Goal: Information Seeking & Learning: Learn about a topic

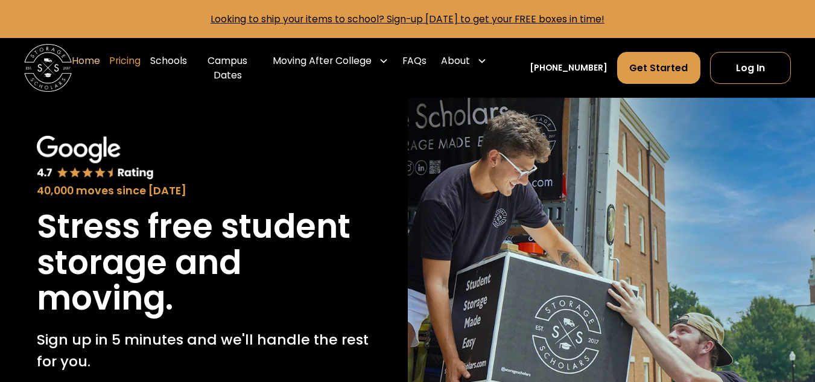
click at [125, 68] on link "Pricing" at bounding box center [124, 68] width 31 height 48
click at [83, 65] on link "Home" at bounding box center [86, 68] width 28 height 48
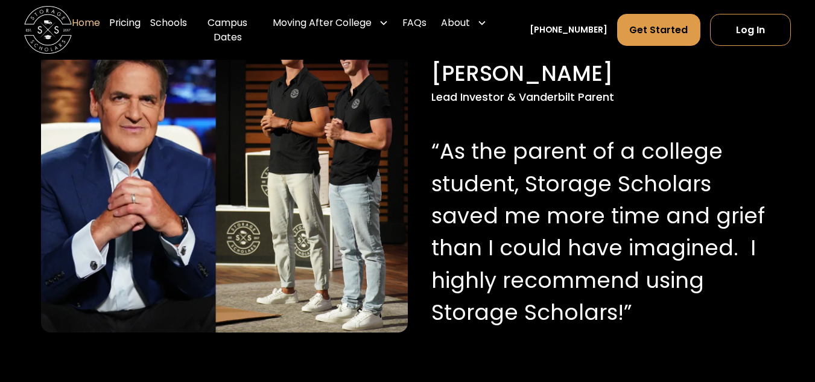
scroll to position [1448, 0]
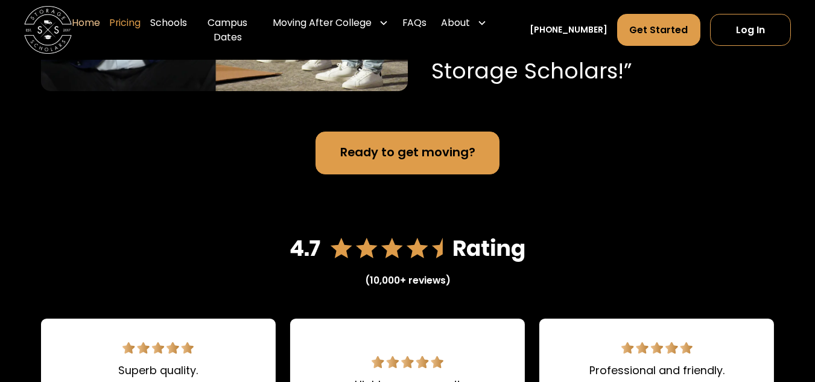
click at [127, 27] on link "Pricing" at bounding box center [124, 30] width 31 height 48
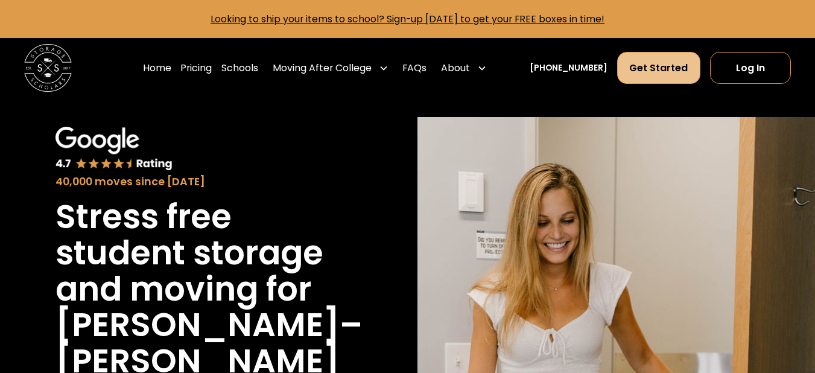
click at [639, 66] on link "Get Started" at bounding box center [659, 68] width 84 height 32
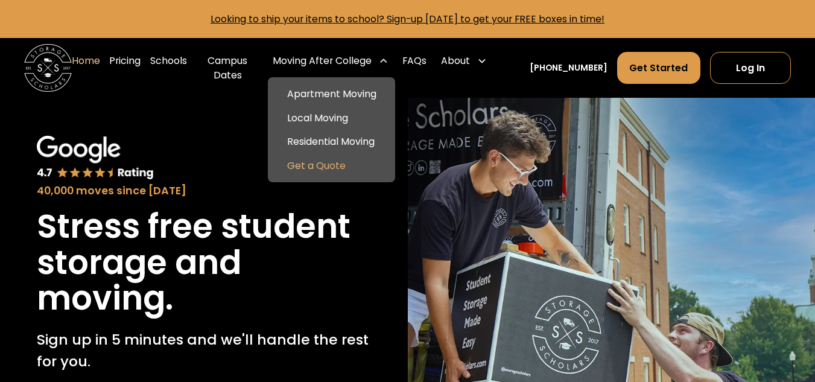
click at [325, 174] on link "Get a Quote" at bounding box center [332, 166] width 118 height 24
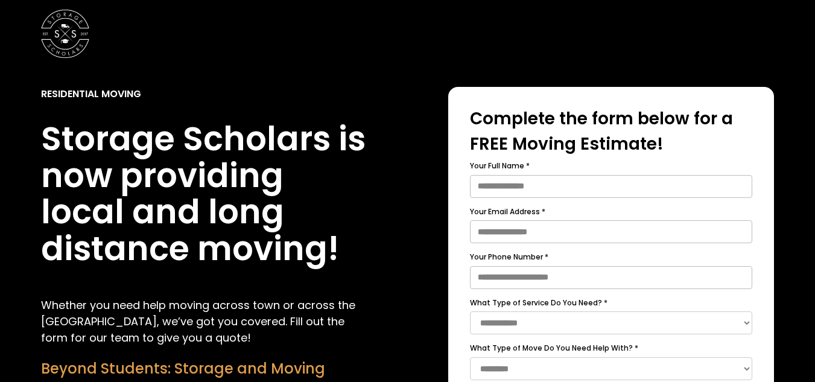
click at [58, 26] on img at bounding box center [65, 34] width 48 height 48
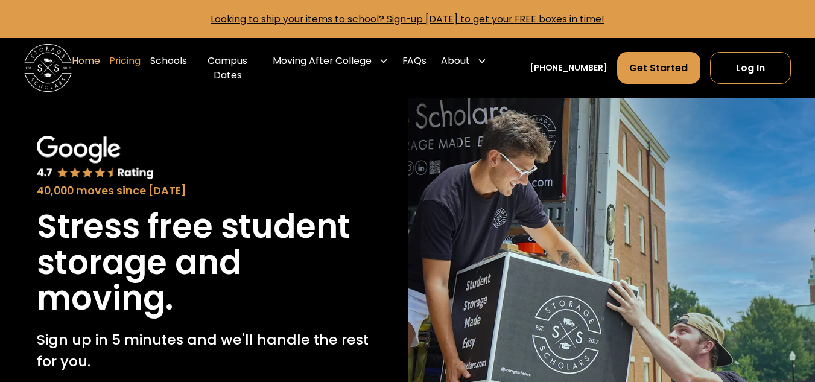
click at [135, 71] on link "Pricing" at bounding box center [124, 68] width 31 height 48
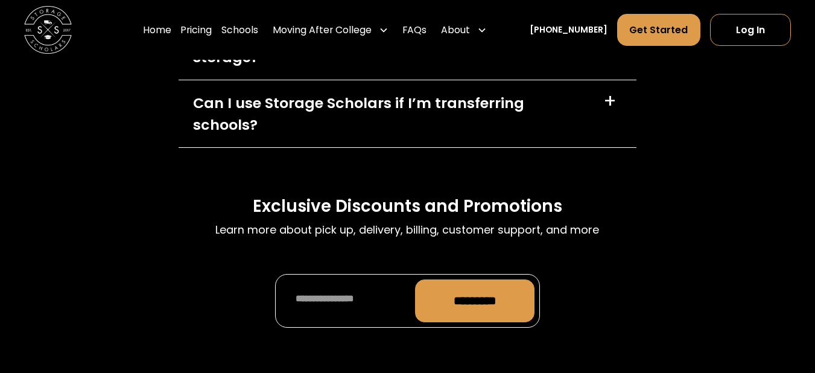
scroll to position [5795, 0]
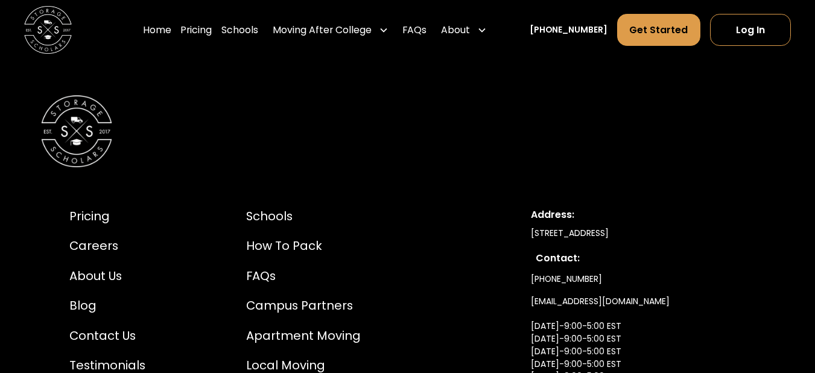
scroll to position [6681, 0]
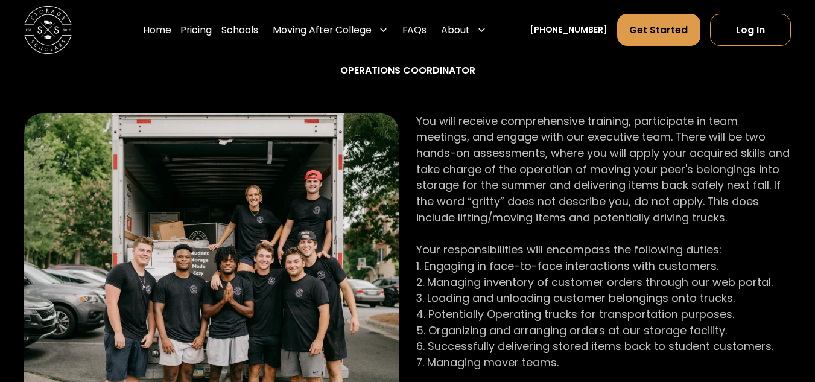
scroll to position [483, 0]
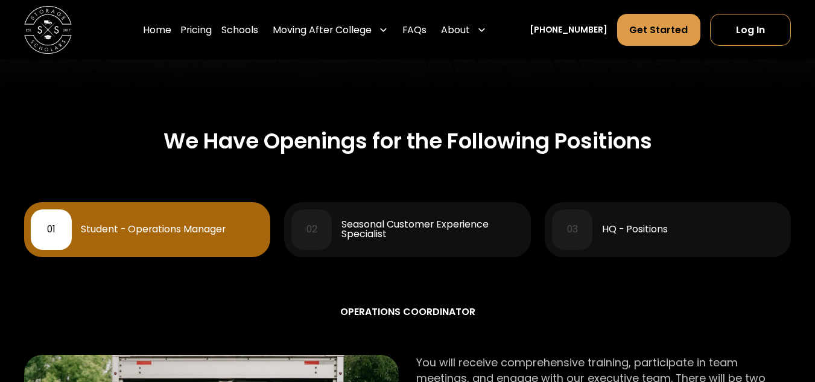
click at [385, 221] on div "Seasonal Customer Experience Specialist" at bounding box center [432, 229] width 182 height 19
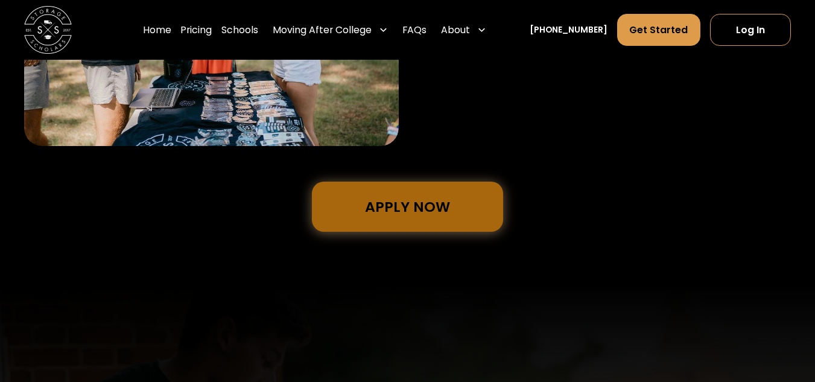
scroll to position [965, 0]
click at [394, 209] on link "Apply Now" at bounding box center [407, 207] width 191 height 50
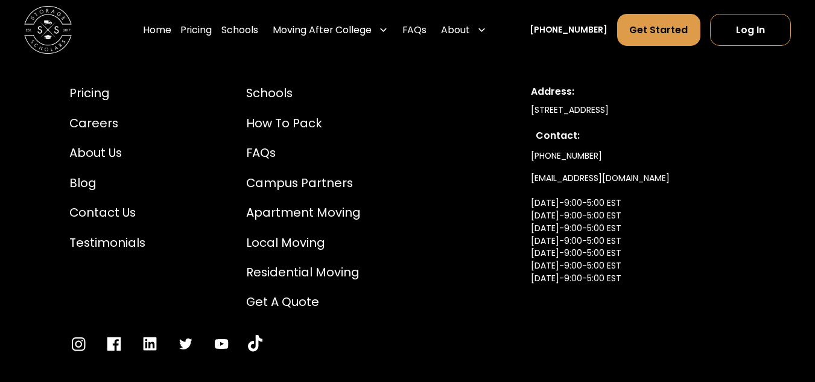
scroll to position [2367, 0]
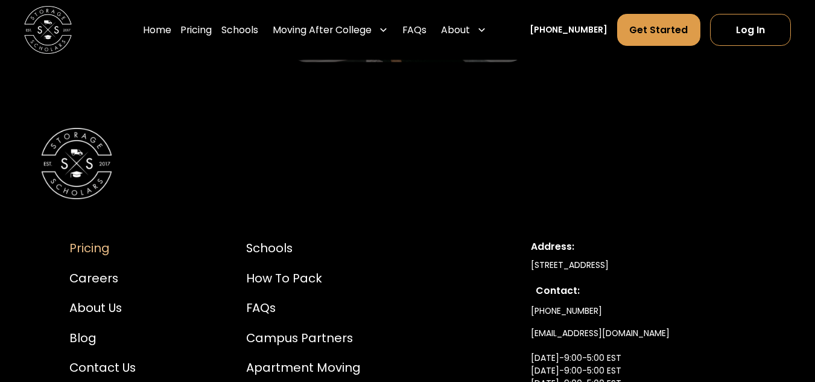
click at [87, 249] on div "Pricing" at bounding box center [107, 248] width 76 height 18
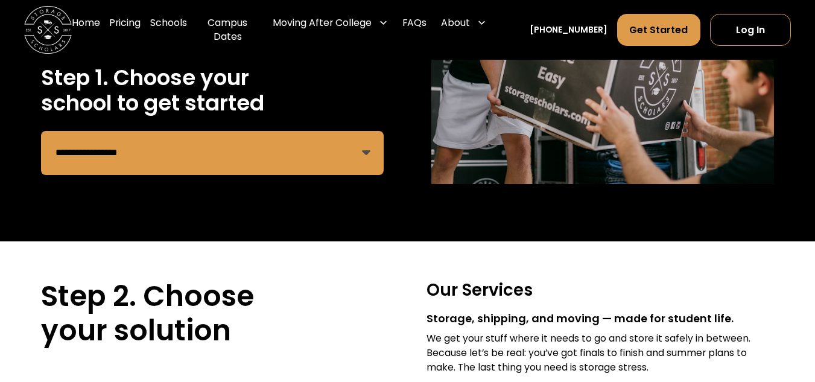
scroll to position [483, 0]
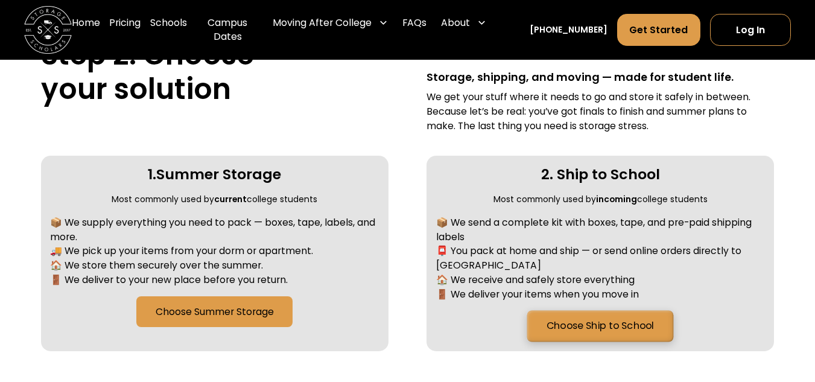
click at [555, 312] on link "Choose Ship to School" at bounding box center [600, 326] width 147 height 31
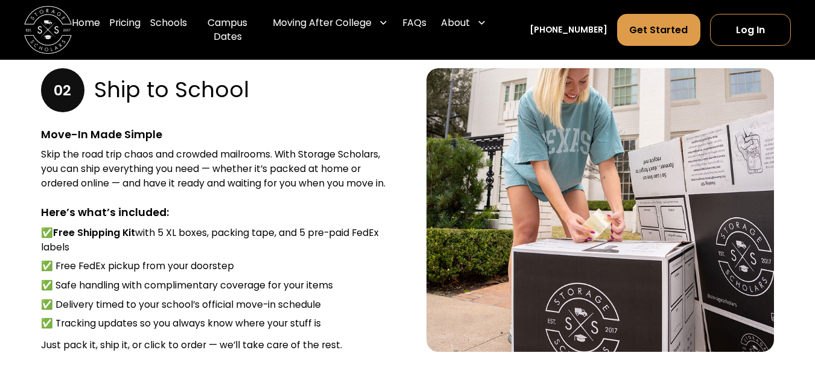
scroll to position [1818, 0]
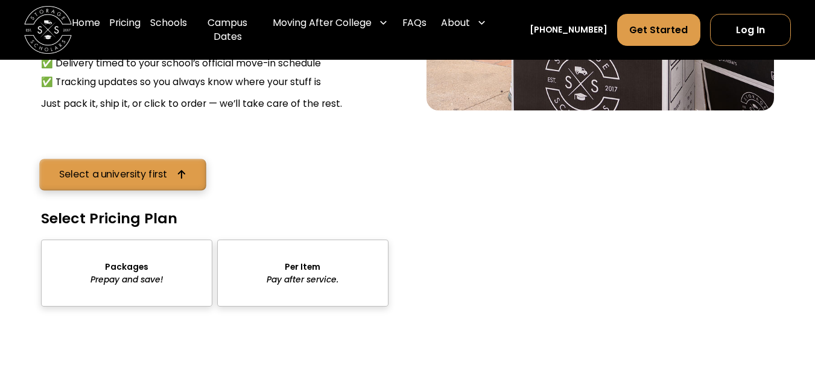
click at [131, 173] on div "Select a university first" at bounding box center [113, 175] width 109 height 10
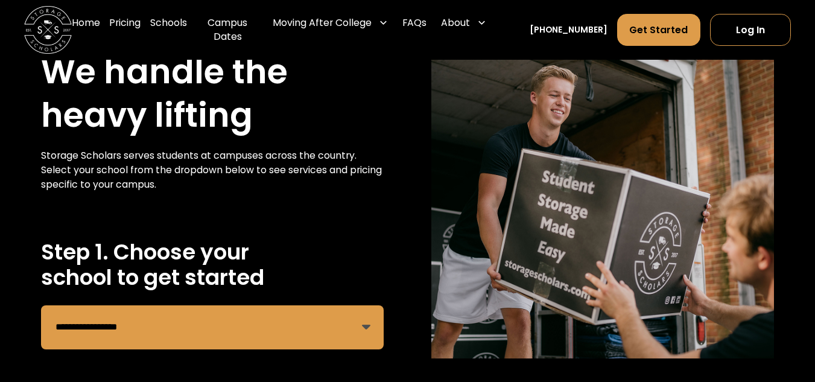
scroll to position [60, 0]
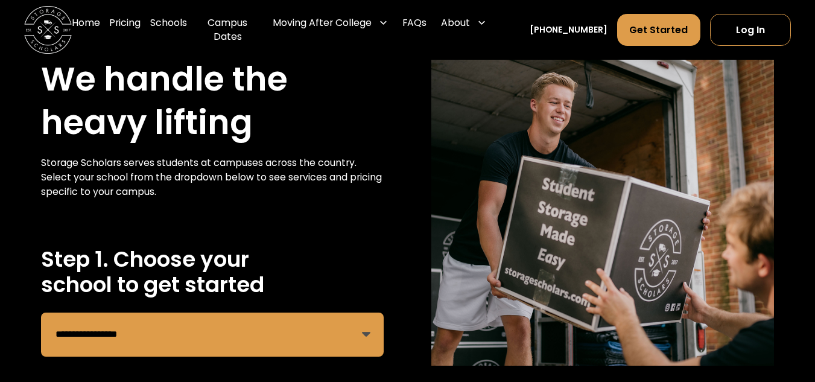
click at [167, 318] on select "**********" at bounding box center [212, 334] width 343 height 44
click at [41, 312] on select "**********" at bounding box center [212, 334] width 343 height 44
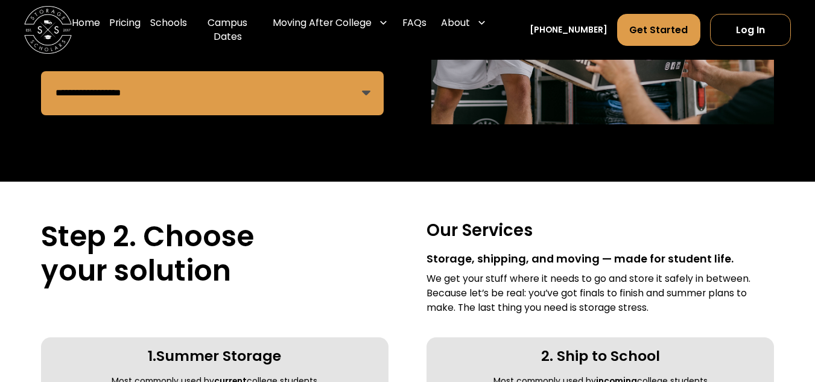
scroll to position [542, 0]
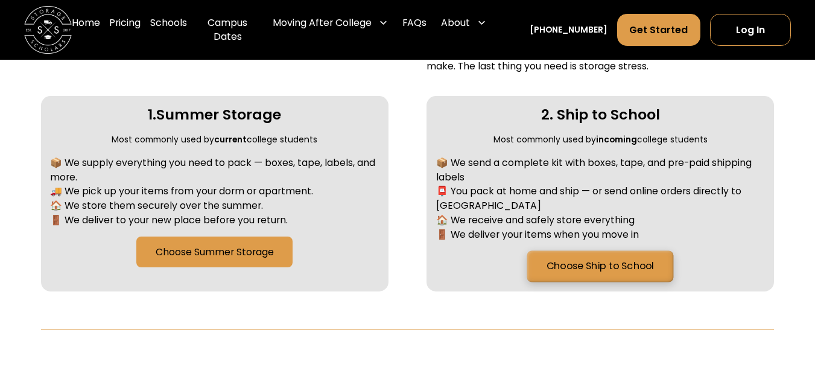
click at [605, 255] on link "Choose Ship to School" at bounding box center [600, 266] width 147 height 31
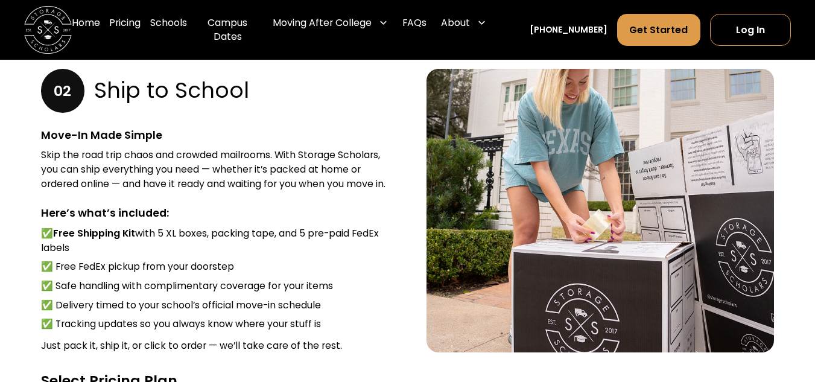
scroll to position [1757, 0]
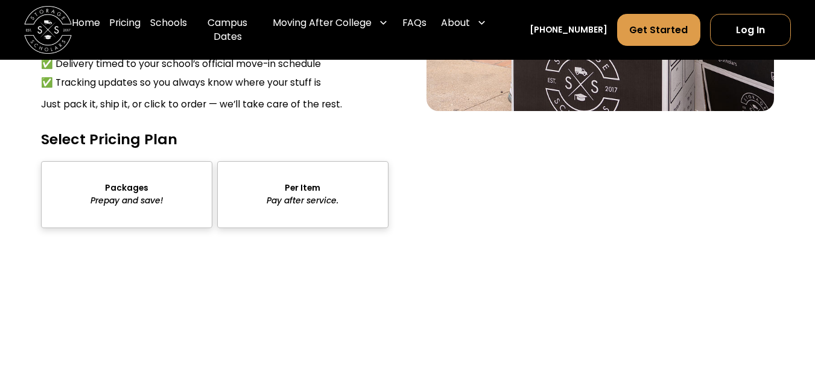
click at [135, 202] on div "sts" at bounding box center [126, 194] width 171 height 67
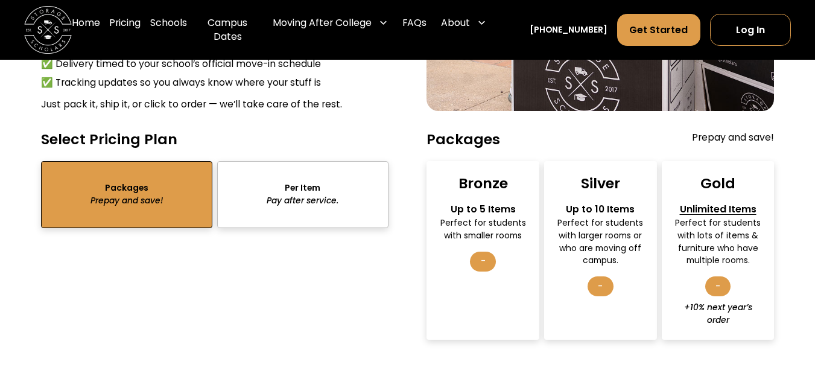
click at [302, 194] on div "sts" at bounding box center [302, 194] width 171 height 67
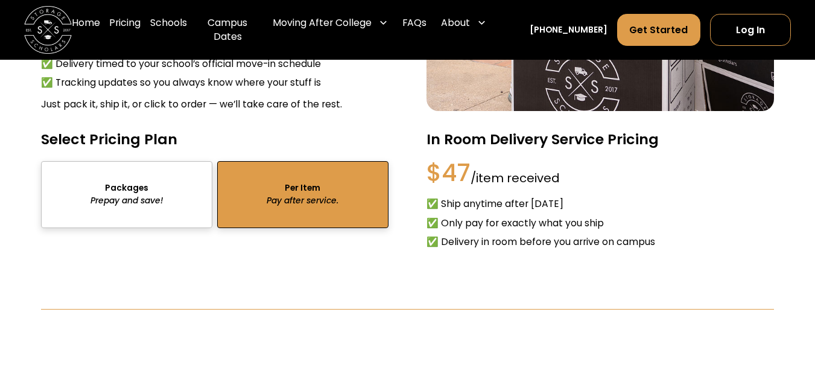
click at [165, 194] on div "sts" at bounding box center [126, 194] width 171 height 67
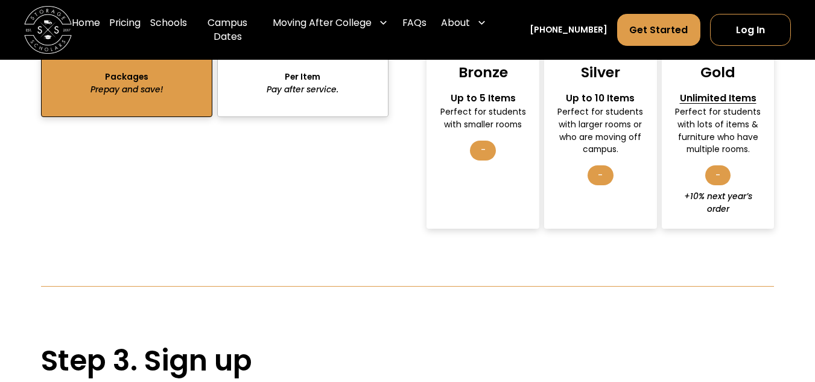
scroll to position [1689, 0]
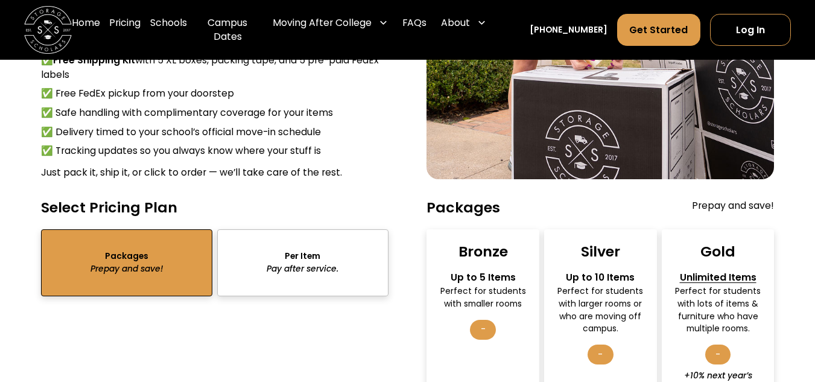
click at [153, 269] on div "sts" at bounding box center [126, 262] width 171 height 67
click at [710, 304] on div "Perfect for students with lots of items & furniture who have multiple rooms." at bounding box center [718, 310] width 92 height 50
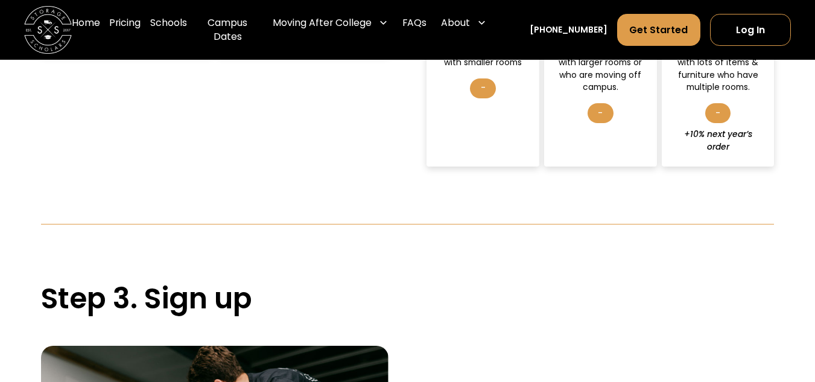
click at [715, 120] on div "-" at bounding box center [718, 113] width 26 height 20
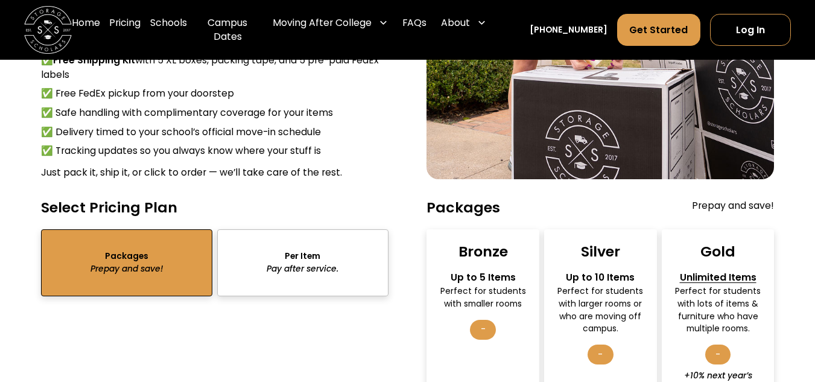
click at [615, 272] on div "Silver Up to 10 Items Perfect for students with larger rooms or who are moving …" at bounding box center [600, 318] width 113 height 179
click at [730, 282] on div "Unlimited Items" at bounding box center [718, 277] width 92 height 14
click at [508, 279] on div "Up to 5 Items" at bounding box center [483, 277] width 92 height 14
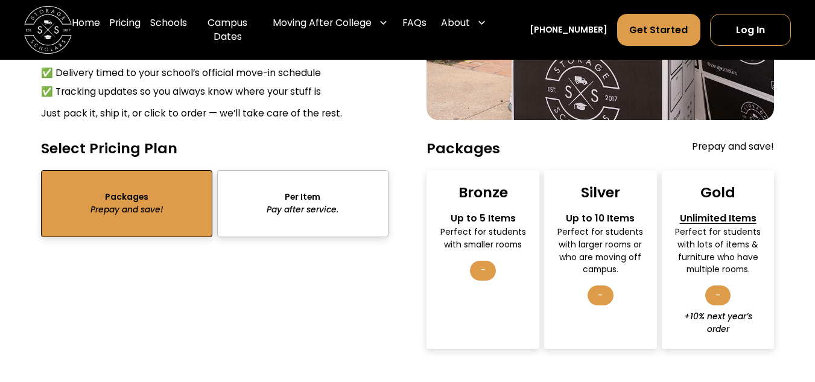
scroll to position [1825, 0]
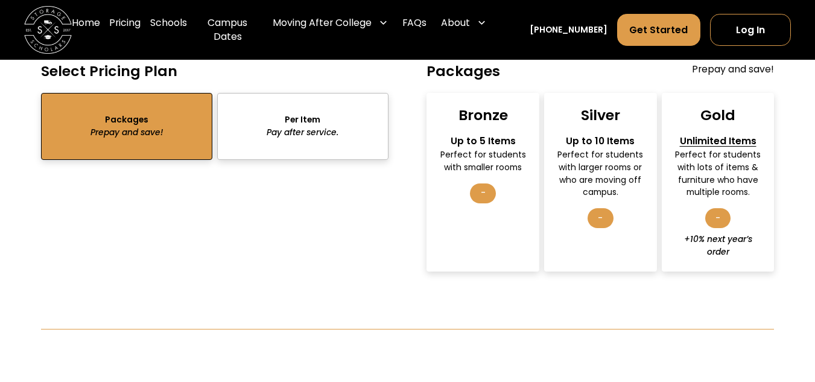
click at [344, 141] on div "sts" at bounding box center [302, 126] width 171 height 67
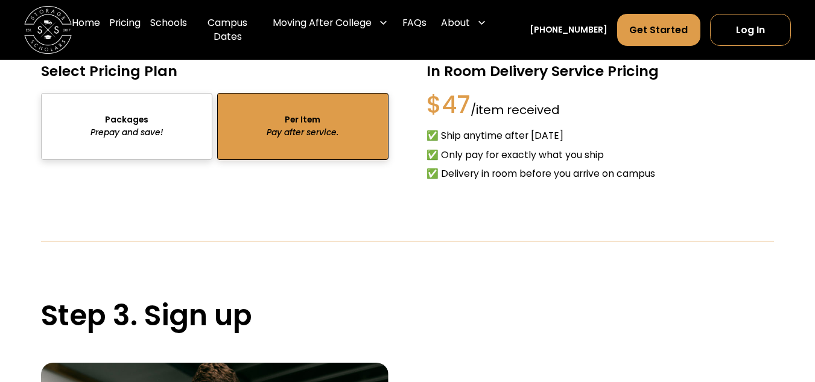
scroll to position [1584, 0]
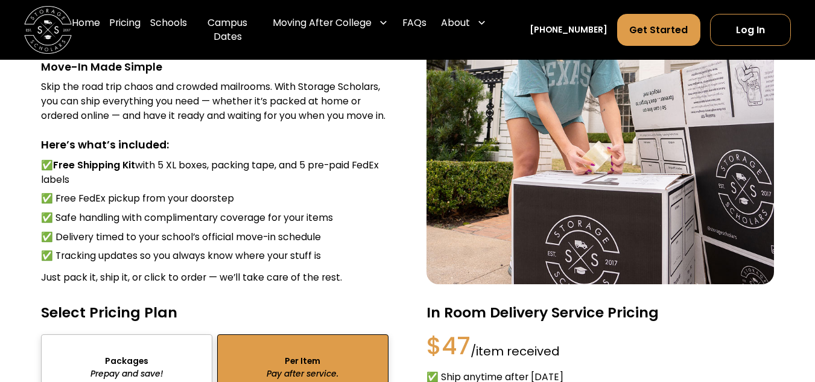
click at [162, 360] on div "sts" at bounding box center [126, 367] width 171 height 67
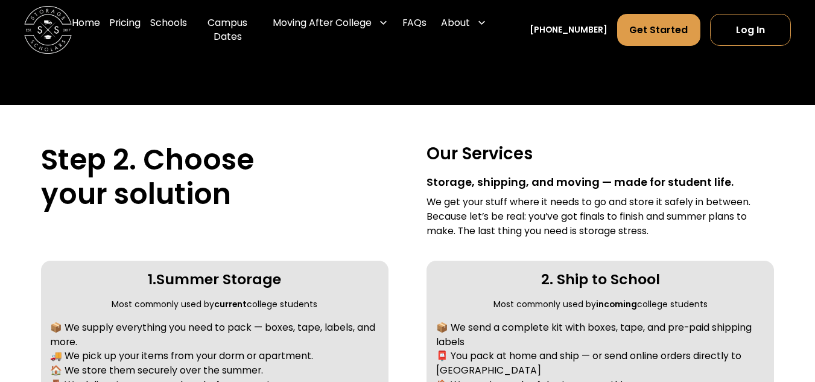
scroll to position [136, 0]
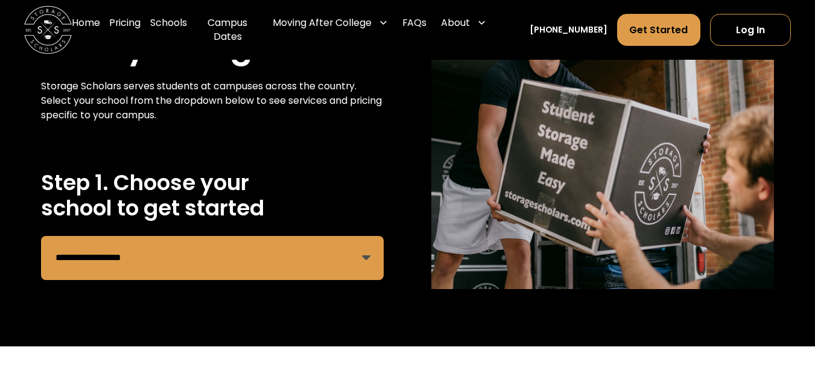
click at [208, 265] on select "**********" at bounding box center [212, 258] width 343 height 44
click at [41, 236] on select "**********" at bounding box center [212, 258] width 343 height 44
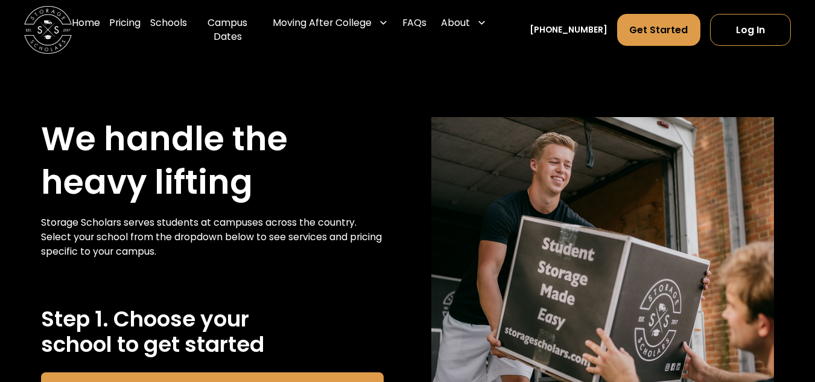
scroll to position [241, 0]
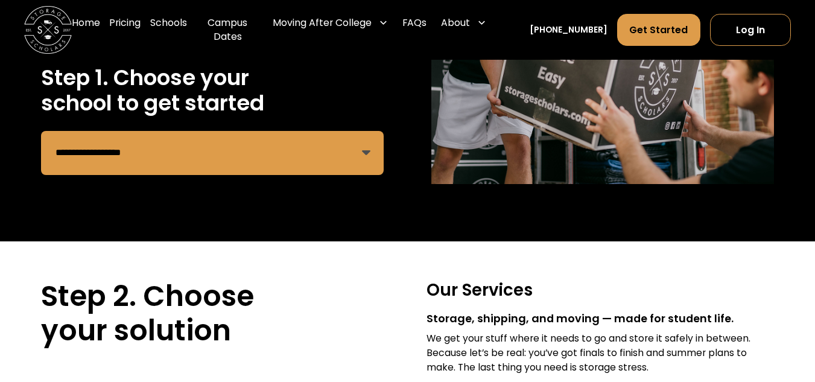
click at [213, 154] on select "**********" at bounding box center [212, 153] width 343 height 44
click at [41, 131] on select "**********" at bounding box center [212, 153] width 343 height 44
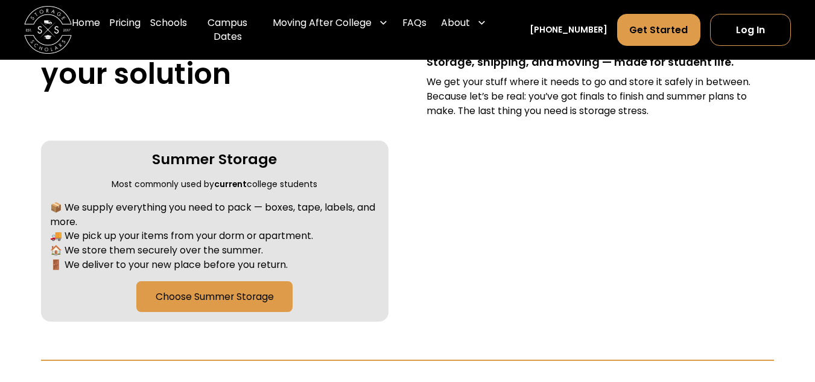
scroll to position [483, 0]
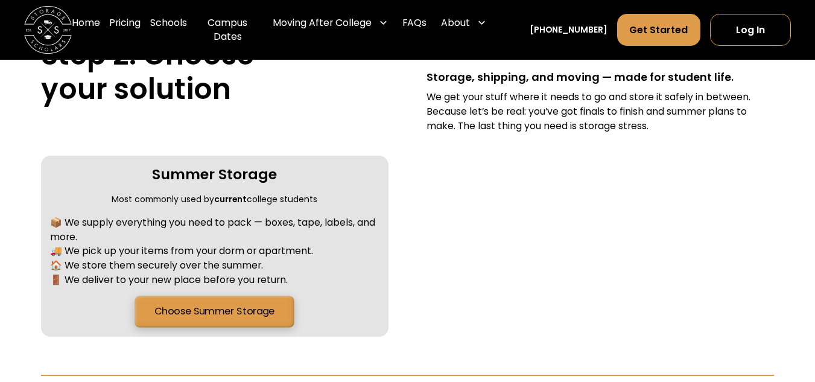
click at [168, 321] on link "Choose Summer Storage" at bounding box center [214, 311] width 159 height 31
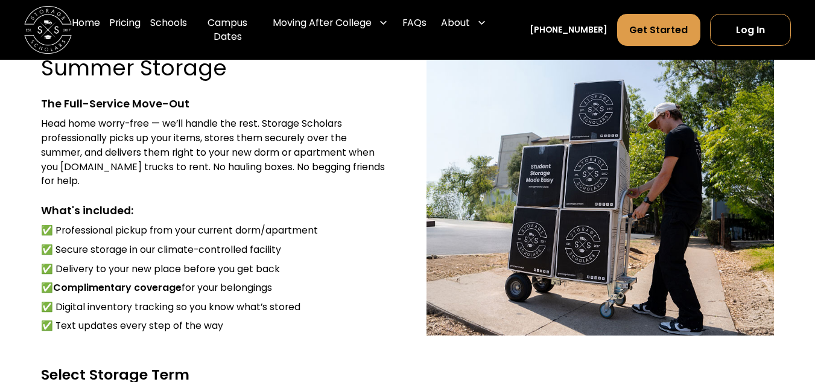
scroll to position [1101, 0]
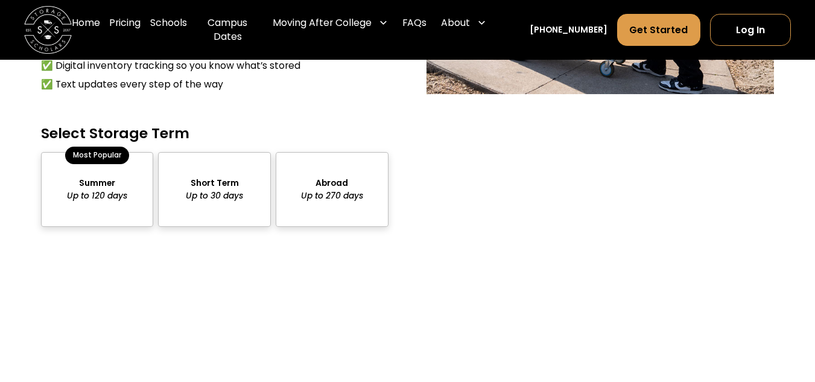
click at [101, 184] on div "package-pricing" at bounding box center [97, 189] width 113 height 75
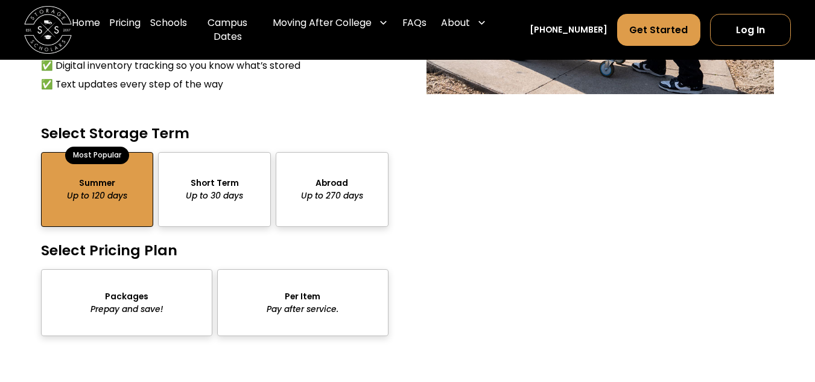
click at [199, 195] on div "package-pricing" at bounding box center [214, 189] width 113 height 75
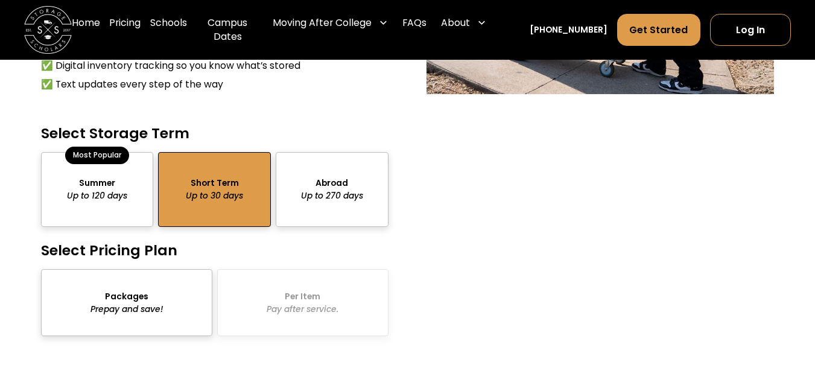
click at [329, 191] on div "package-pricing" at bounding box center [332, 189] width 113 height 75
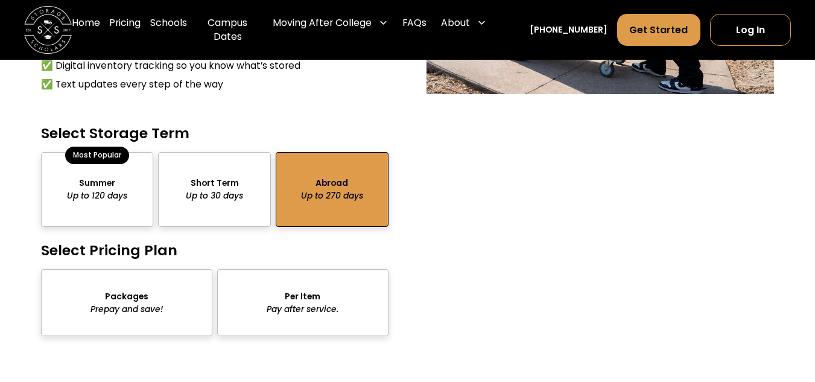
click at [226, 191] on div "package-pricing" at bounding box center [214, 189] width 113 height 75
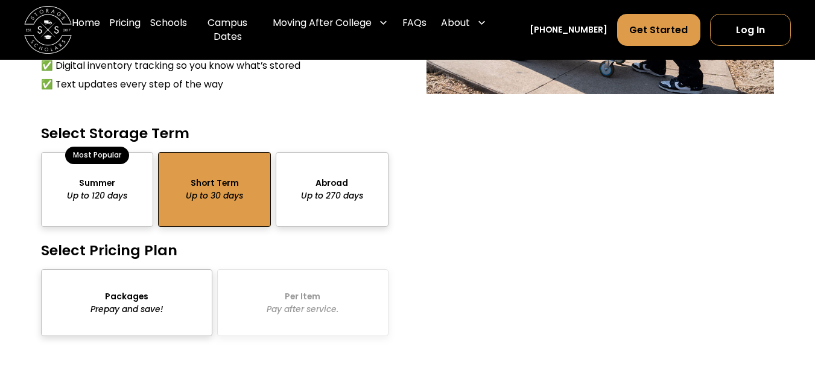
click at [119, 186] on div "package-pricing" at bounding box center [97, 189] width 113 height 75
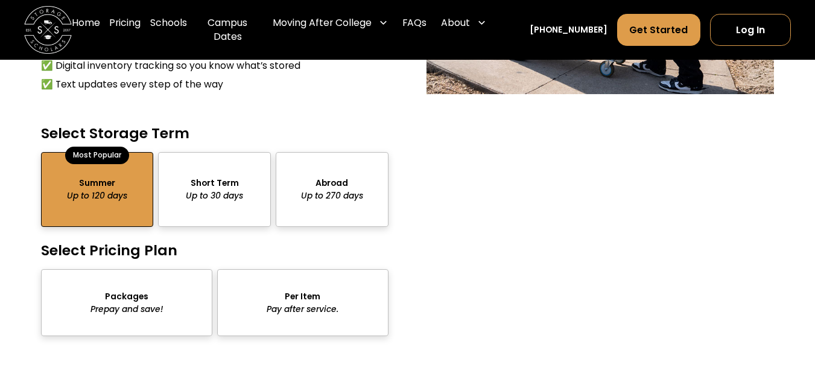
click at [101, 297] on div "package-pricing" at bounding box center [126, 302] width 171 height 67
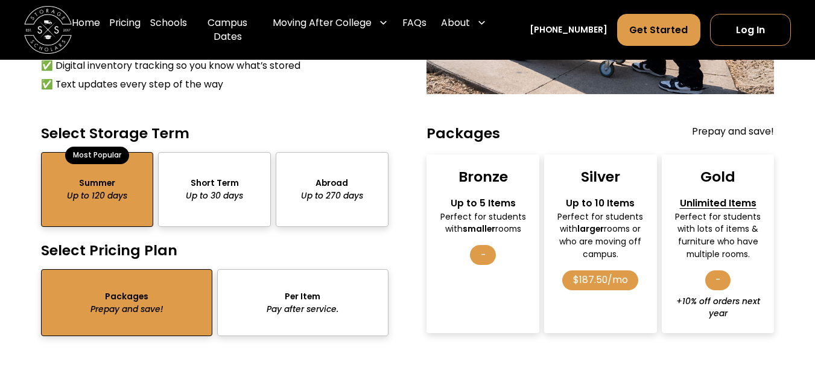
click at [252, 308] on div "package-pricing" at bounding box center [302, 302] width 171 height 67
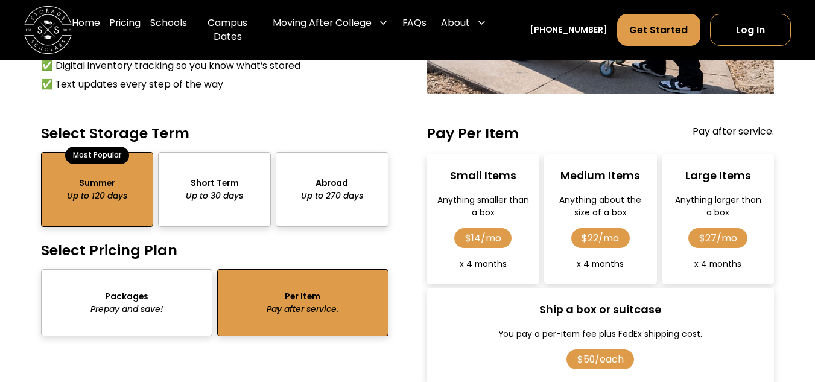
click at [220, 174] on div "package-pricing" at bounding box center [214, 189] width 113 height 75
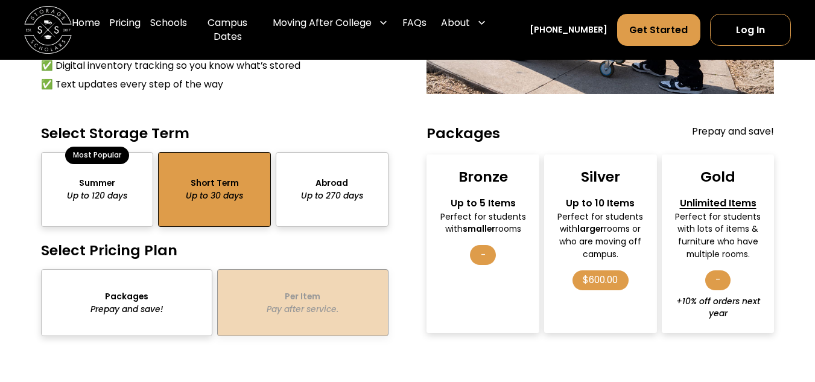
click at [127, 185] on div "package-pricing" at bounding box center [97, 189] width 113 height 75
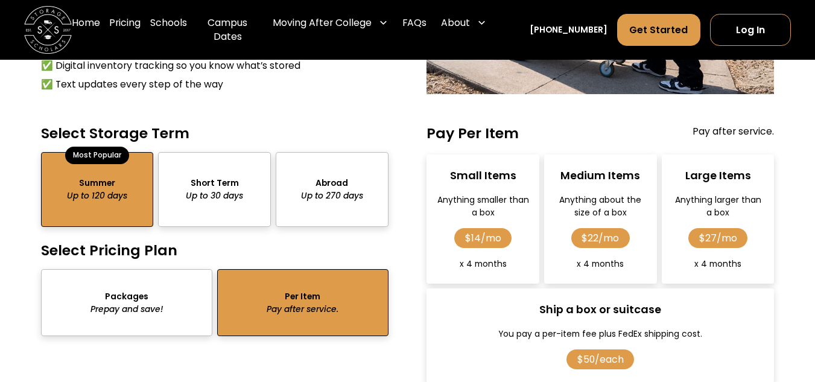
click at [107, 293] on div "package-pricing" at bounding box center [126, 302] width 171 height 67
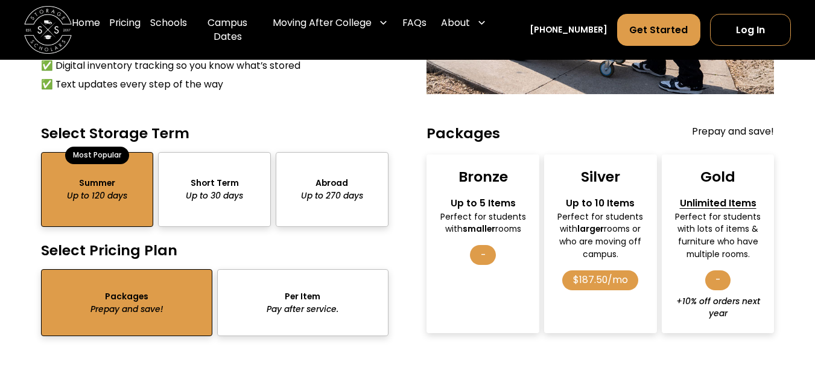
click at [247, 309] on div "package-pricing" at bounding box center [302, 302] width 171 height 67
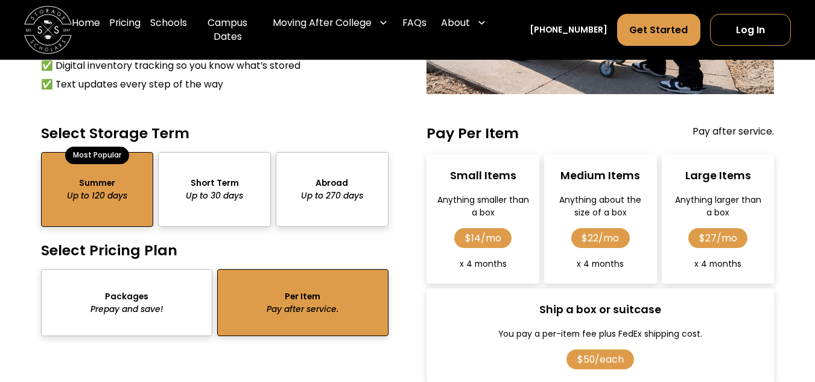
click at [201, 190] on div "package-pricing" at bounding box center [214, 189] width 113 height 75
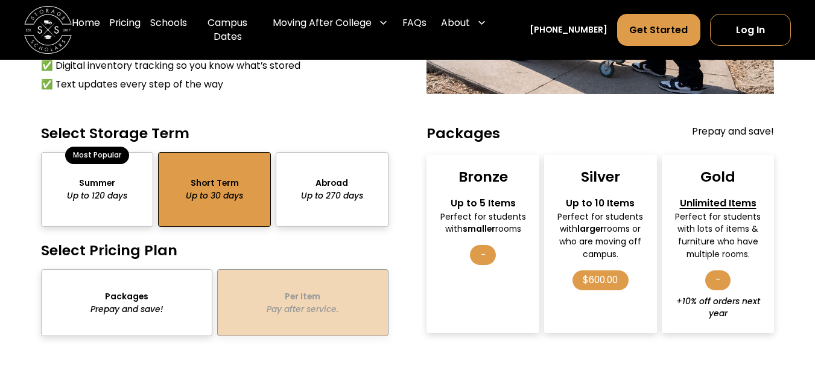
click at [133, 189] on div "package-pricing" at bounding box center [97, 189] width 113 height 75
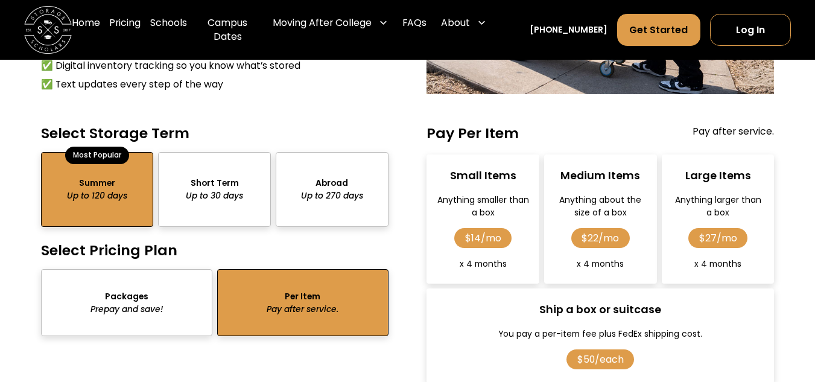
click at [116, 328] on div "package-pricing" at bounding box center [126, 302] width 171 height 67
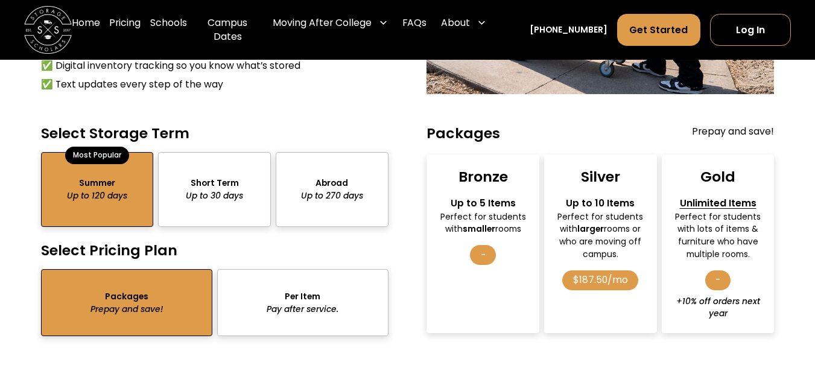
click at [110, 188] on div "package-pricing" at bounding box center [97, 189] width 113 height 75
click at [125, 291] on div "package-pricing" at bounding box center [126, 302] width 171 height 67
click at [141, 183] on div "package-pricing" at bounding box center [97, 189] width 113 height 75
click at [217, 185] on div "package-pricing" at bounding box center [214, 189] width 113 height 75
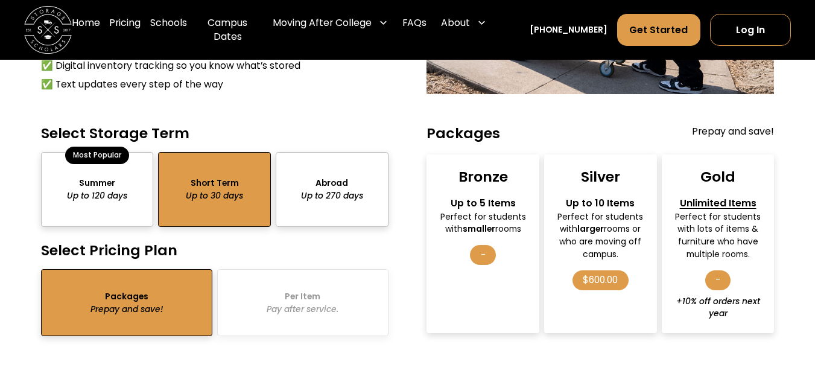
click at [324, 180] on div "package-pricing" at bounding box center [332, 189] width 113 height 75
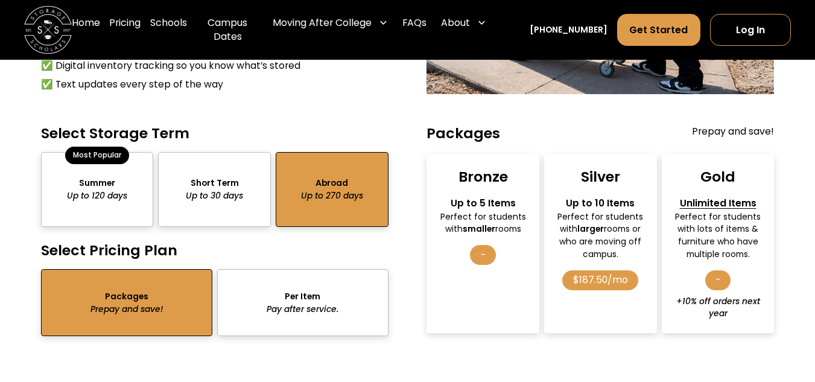
click at [101, 191] on div "package-pricing" at bounding box center [97, 189] width 113 height 75
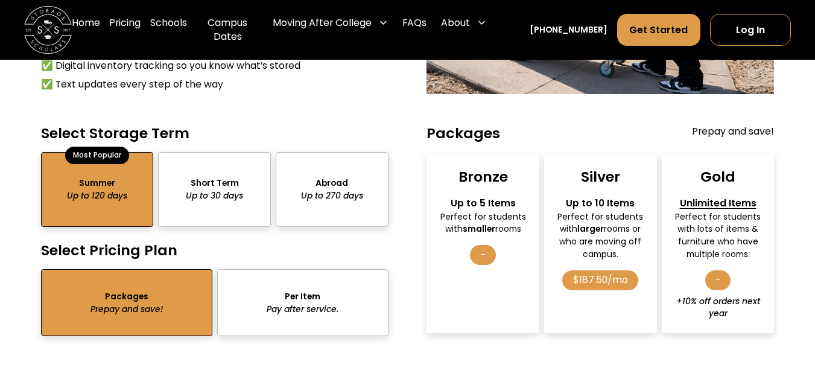
click at [263, 312] on div "package-pricing" at bounding box center [302, 302] width 171 height 67
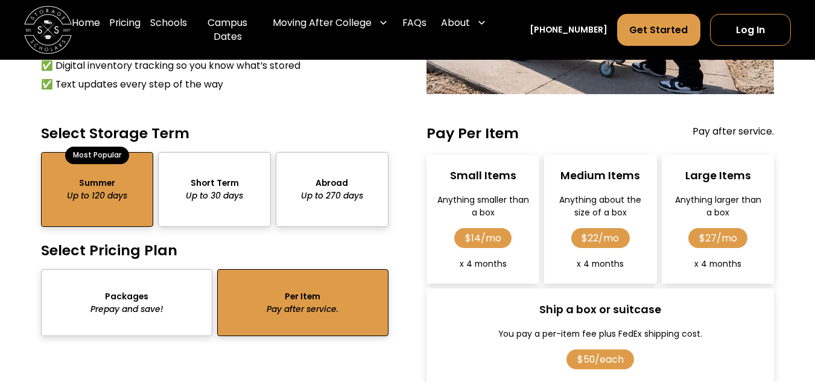
click at [204, 180] on div "package-pricing" at bounding box center [214, 189] width 113 height 75
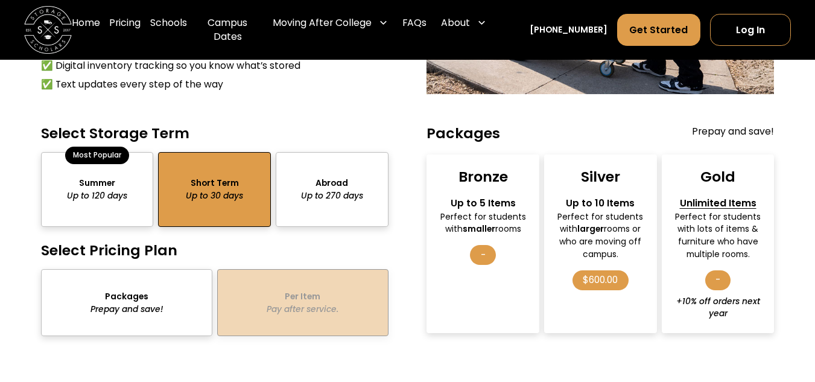
click at [299, 189] on div "package-pricing" at bounding box center [332, 189] width 113 height 75
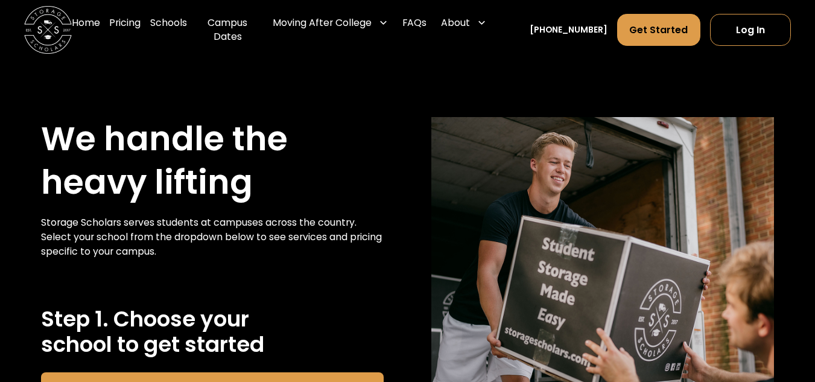
scroll to position [241, 0]
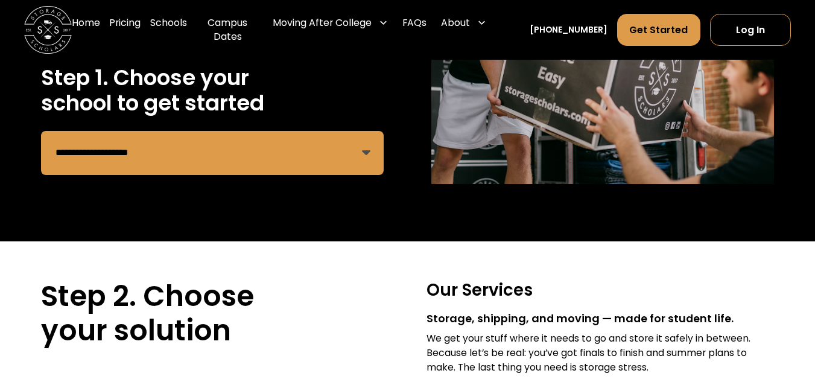
click at [126, 159] on select "**********" at bounding box center [212, 153] width 343 height 44
select select "**********"
click at [119, 146] on select "**********" at bounding box center [212, 153] width 343 height 44
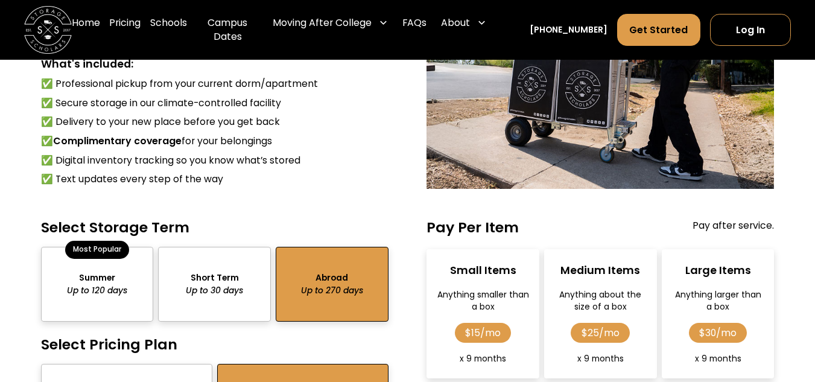
scroll to position [1206, 0]
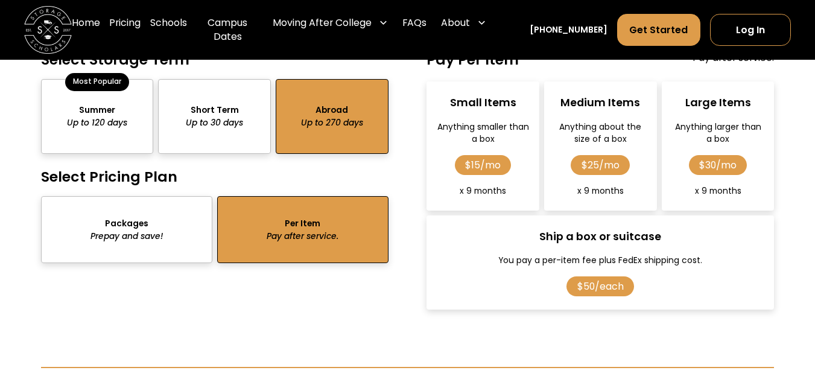
click at [101, 218] on div "package-pricing" at bounding box center [126, 229] width 171 height 67
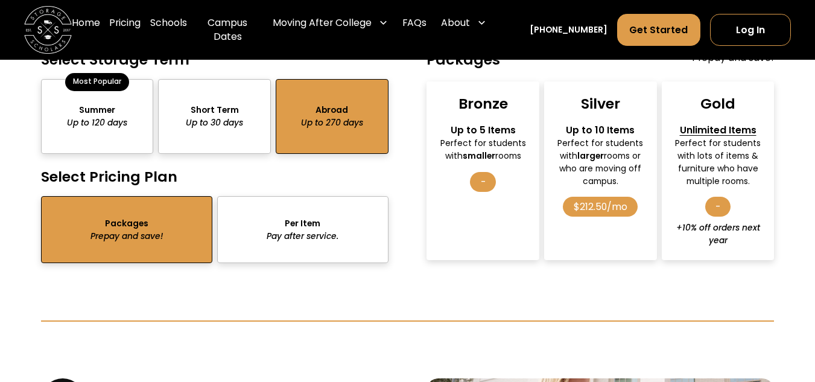
click at [95, 125] on div "package-pricing" at bounding box center [97, 116] width 113 height 75
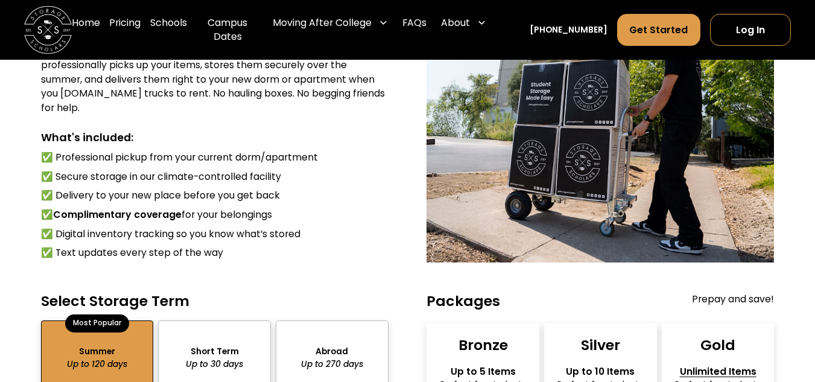
scroll to position [483, 0]
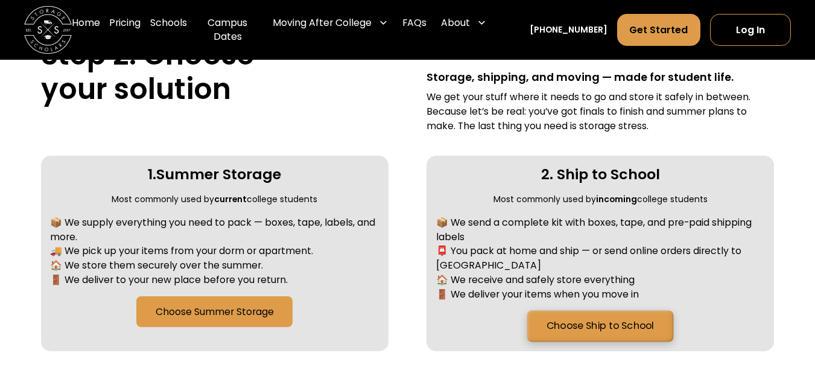
click at [574, 324] on link "Choose Ship to School" at bounding box center [600, 326] width 147 height 31
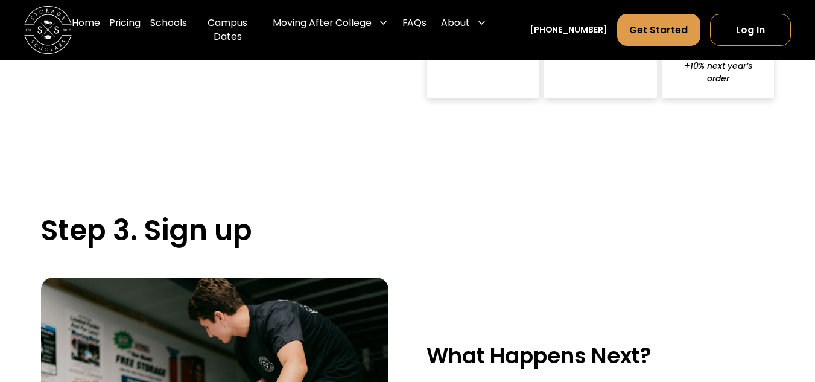
scroll to position [1757, 0]
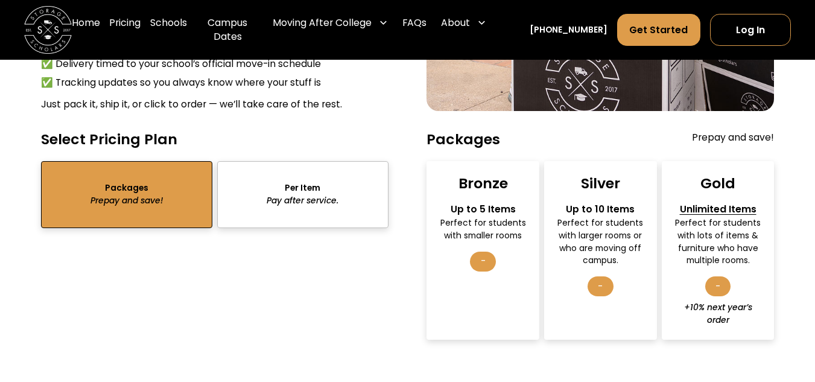
click at [166, 204] on div "sts" at bounding box center [126, 194] width 171 height 67
click at [320, 203] on div "sts" at bounding box center [302, 194] width 171 height 67
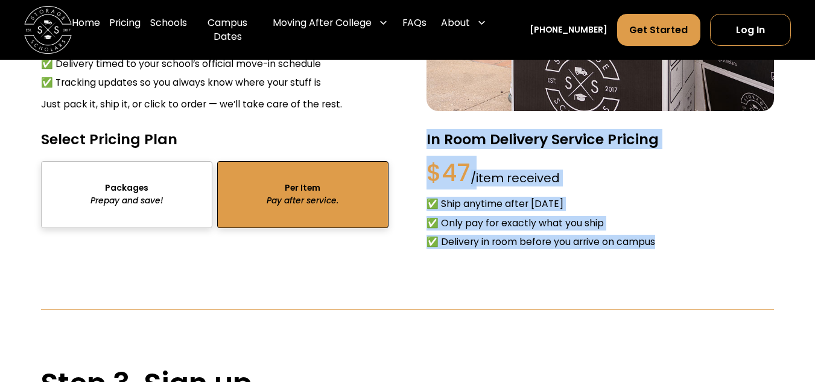
drag, startPoint x: 657, startPoint y: 249, endPoint x: 413, endPoint y: 145, distance: 265.7
click at [413, 145] on div "Select Pricing Plan Packages Prepay and save! Per Item Pay after service. Thank…" at bounding box center [407, 190] width 733 height 121
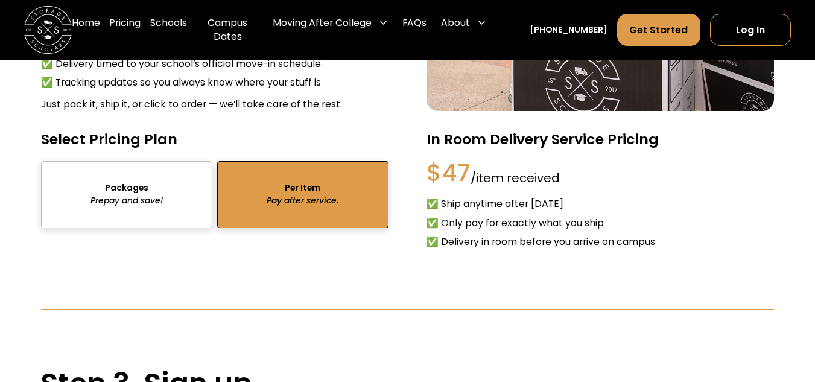
click at [84, 198] on div "sts" at bounding box center [126, 194] width 171 height 67
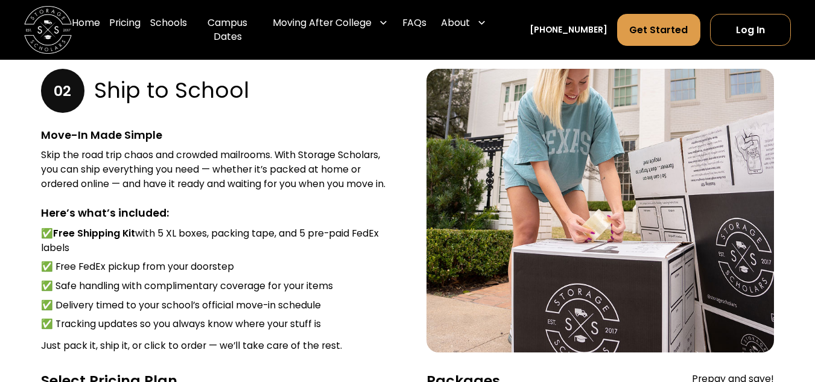
scroll to position [1275, 0]
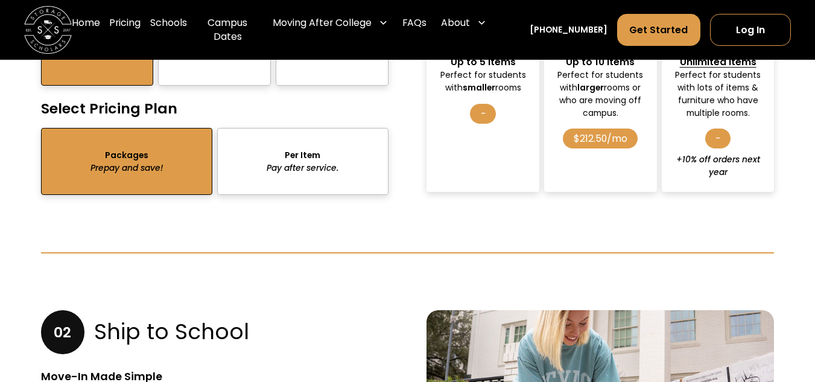
click at [252, 151] on div "package-pricing" at bounding box center [302, 161] width 171 height 67
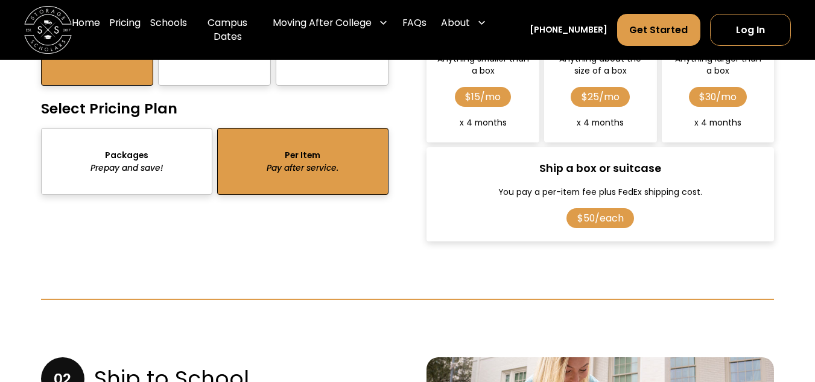
scroll to position [1033, 0]
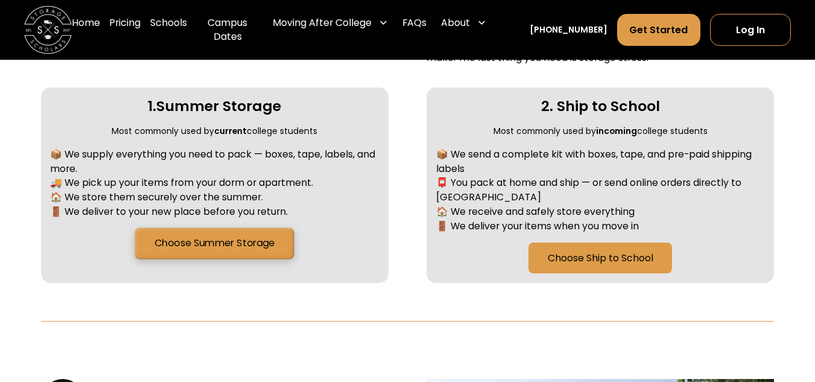
click at [209, 245] on link "Choose Summer Storage" at bounding box center [214, 243] width 159 height 31
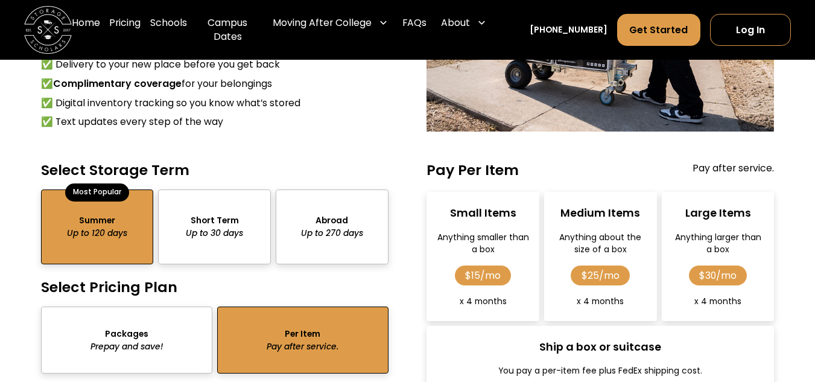
scroll to position [1101, 0]
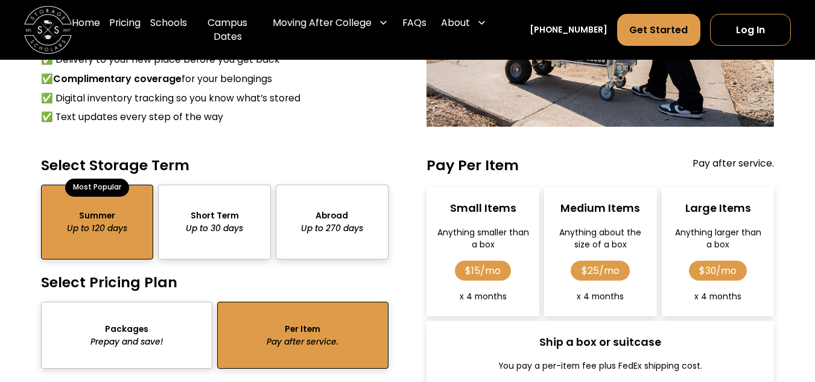
click at [66, 204] on div "package-pricing" at bounding box center [97, 222] width 113 height 75
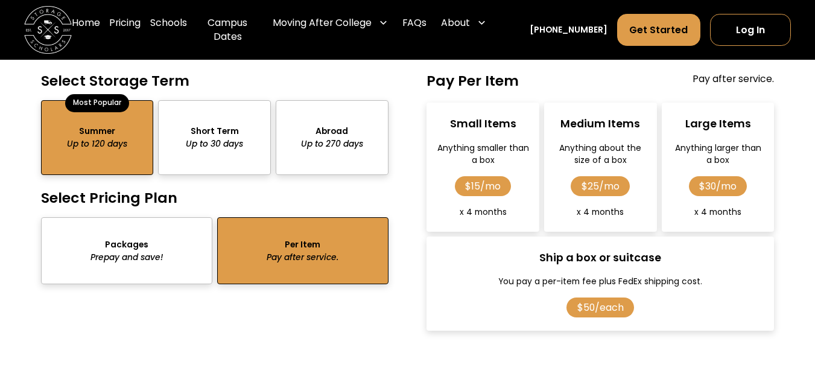
scroll to position [1131, 0]
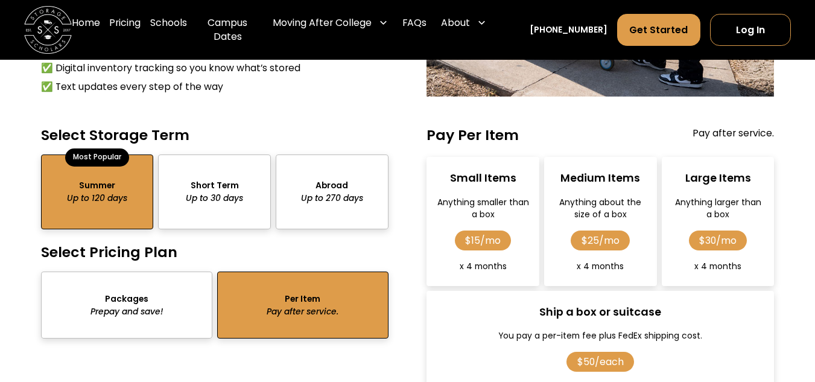
click at [80, 296] on div "package-pricing" at bounding box center [126, 304] width 171 height 67
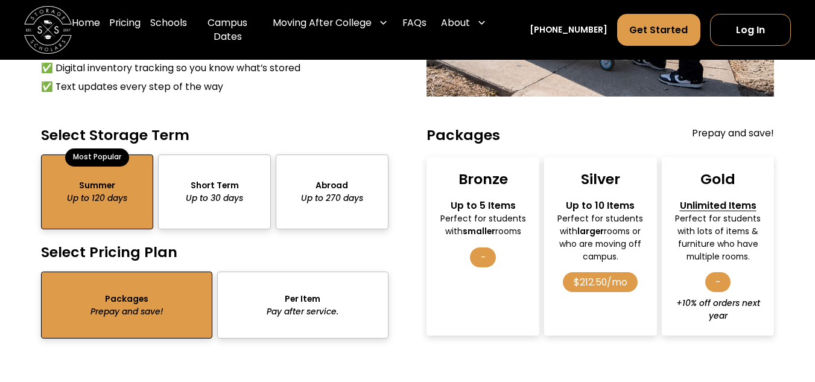
click at [208, 162] on div "package-pricing" at bounding box center [214, 191] width 113 height 75
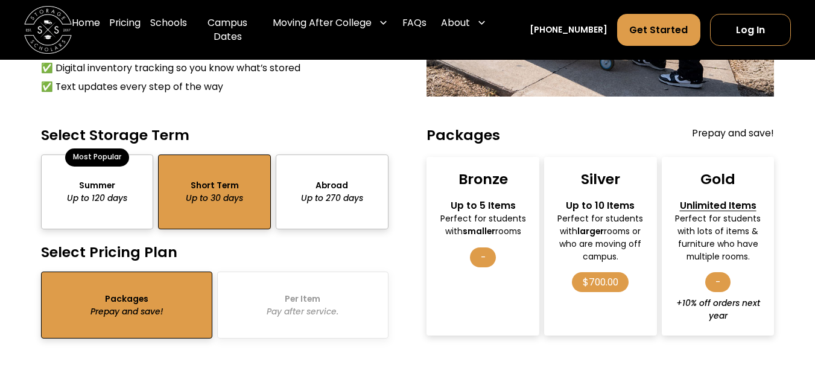
click at [313, 166] on div "package-pricing" at bounding box center [332, 191] width 113 height 75
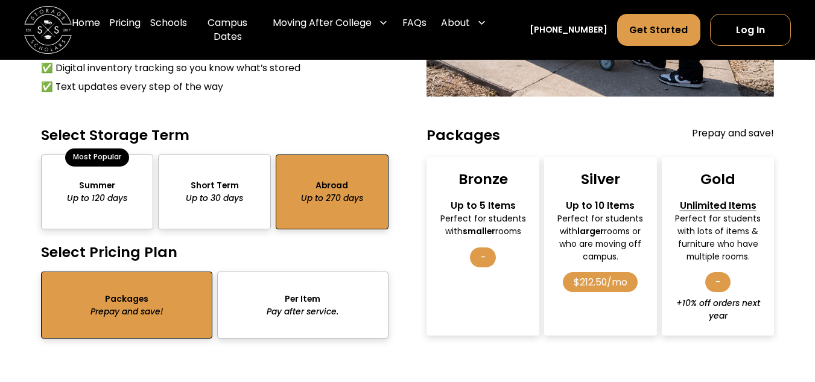
click at [173, 159] on div "package-pricing" at bounding box center [214, 191] width 113 height 75
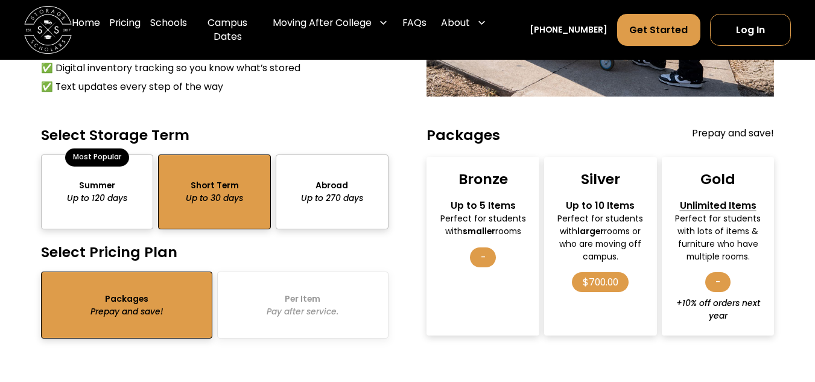
click at [160, 271] on div "package-pricing" at bounding box center [126, 304] width 171 height 67
click at [327, 183] on div "package-pricing" at bounding box center [332, 191] width 113 height 75
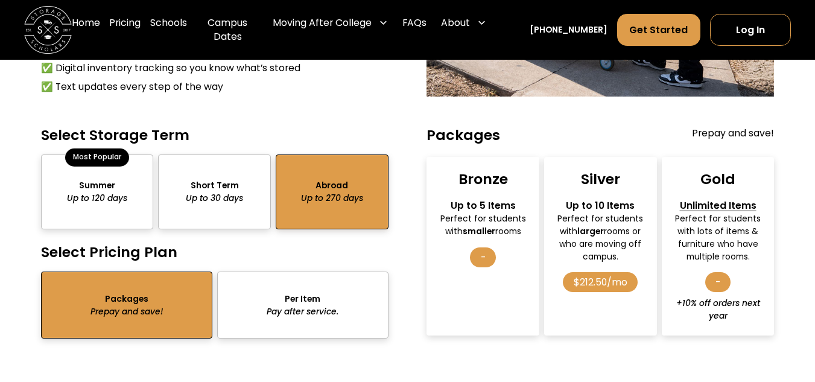
click at [289, 296] on div "package-pricing" at bounding box center [302, 304] width 171 height 67
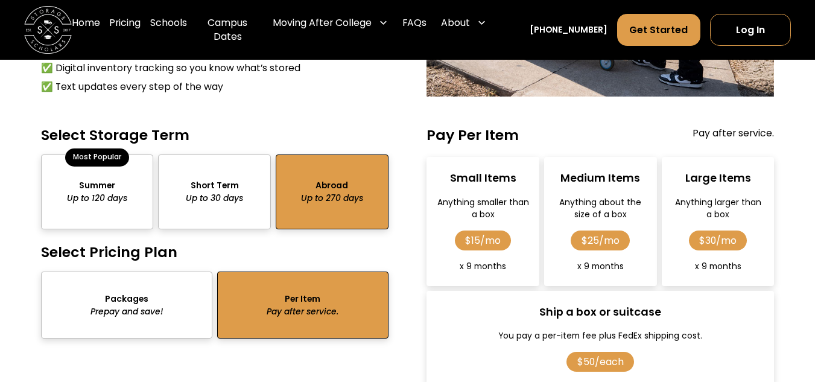
click at [318, 170] on div "package-pricing" at bounding box center [332, 191] width 113 height 75
click at [190, 159] on div "package-pricing" at bounding box center [214, 191] width 113 height 75
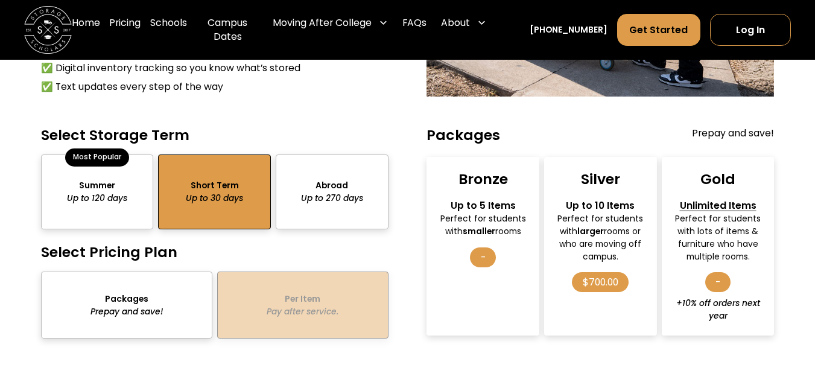
click at [7, 214] on section "01 Summer Storage The Full-Service Move-Out Head home worry-free — we’ll handle…" at bounding box center [407, 382] width 815 height 1282
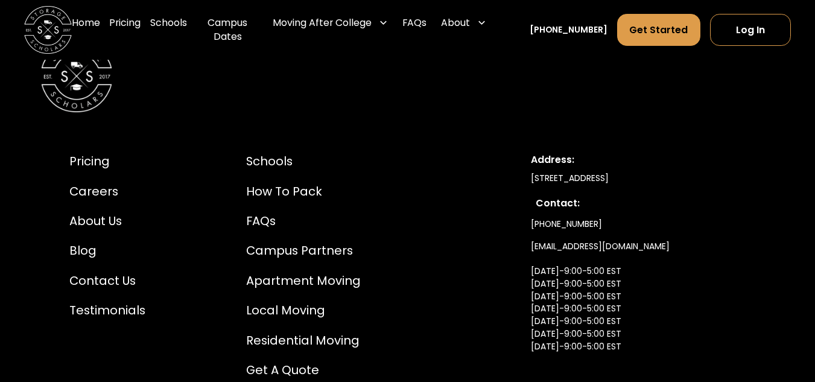
scroll to position [3012, 0]
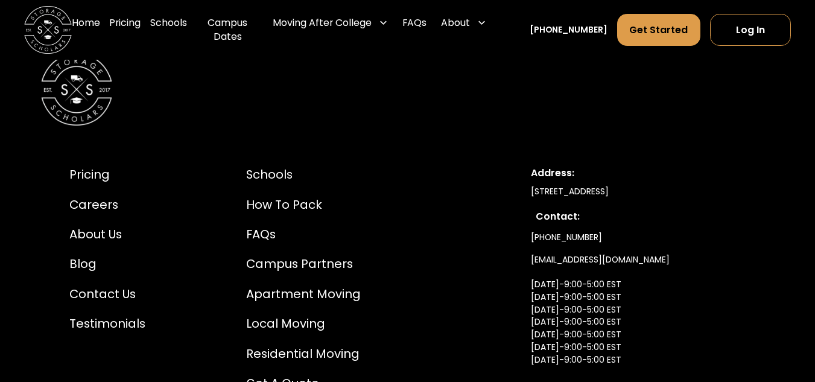
click at [54, 37] on img "home" at bounding box center [48, 30] width 48 height 48
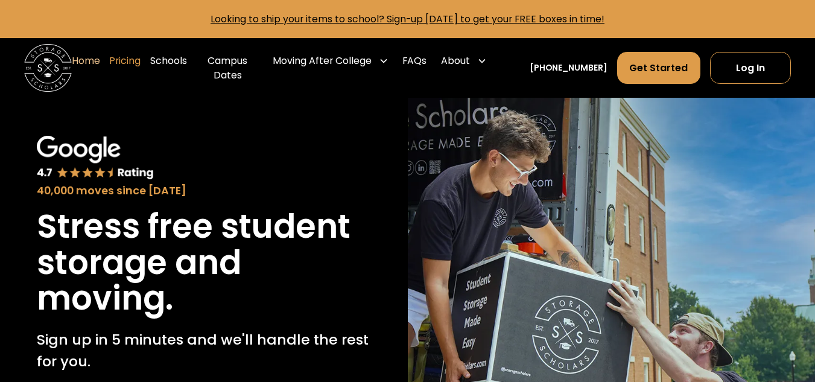
click at [119, 62] on link "Pricing" at bounding box center [124, 68] width 31 height 48
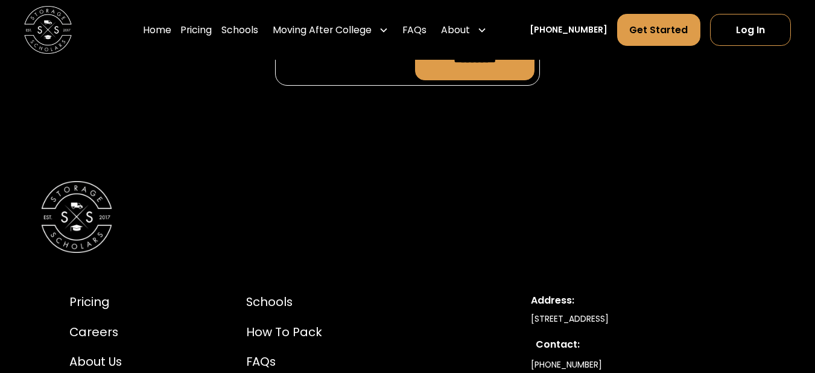
scroll to position [6364, 0]
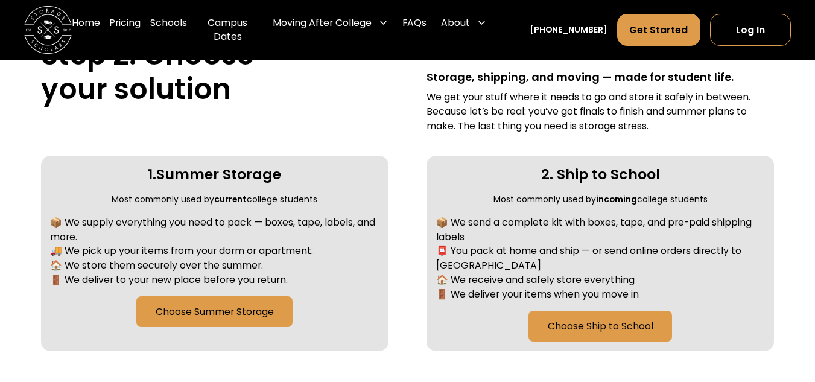
scroll to position [241, 0]
